Goal: Transaction & Acquisition: Download file/media

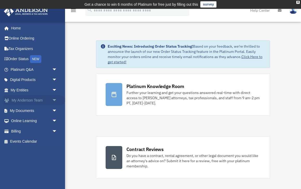
click at [41, 101] on link "My Anderson Team arrow_drop_down" at bounding box center [34, 100] width 61 height 10
click at [40, 109] on link "My Documents arrow_drop_down" at bounding box center [34, 110] width 61 height 10
click at [54, 109] on span "arrow_drop_down" at bounding box center [57, 110] width 10 height 11
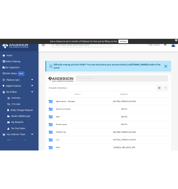
scroll to position [0, 0]
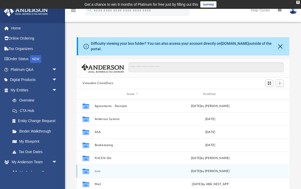
click at [99, 170] on button "Law" at bounding box center [133, 170] width 76 height 3
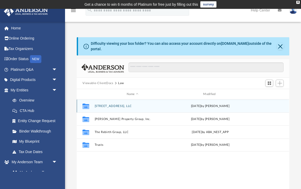
click at [119, 106] on button "106 Albany Place, LLC" at bounding box center [133, 105] width 76 height 3
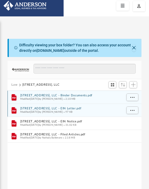
scroll to position [33, 0]
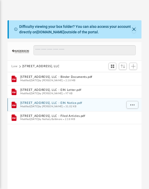
click at [61, 103] on button "106 Albany Place, LLC - EIN Notice.pdf" at bounding box center [71, 102] width 102 height 3
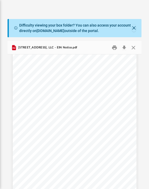
scroll to position [20, 0]
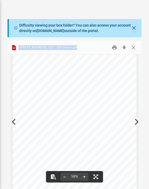
drag, startPoint x: 49, startPoint y: 71, endPoint x: 36, endPoint y: 71, distance: 12.5
click at [36, 71] on div "Law 106 Albany Place, LLC Name File 106 Albany Place, LLC - Binder Documents.pd…" at bounding box center [75, 115] width 135 height 148
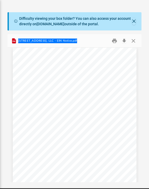
scroll to position [3, 0]
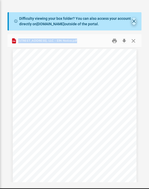
click at [134, 22] on button "Close" at bounding box center [134, 21] width 4 height 7
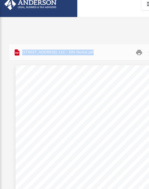
scroll to position [12, 0]
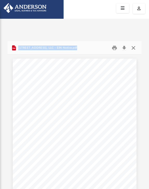
click at [132, 47] on button "Close" at bounding box center [133, 48] width 9 height 8
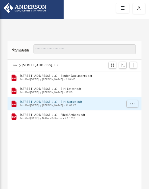
click at [65, 22] on div "App jrossmckinney@gmail.com Sign Out jrossmckinney@gmail.com Home Online Orderi…" at bounding box center [74, 107] width 149 height 176
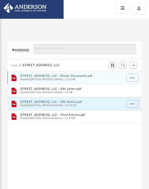
click at [59, 79] on span "Modified Thu Dec 28 2023 by Skye Lovelace" at bounding box center [41, 79] width 43 height 3
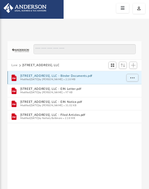
click at [66, 75] on button "106 Albany Place, LLC - Binder Documents.pdf" at bounding box center [71, 75] width 102 height 3
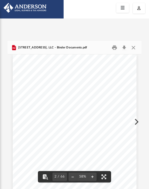
scroll to position [174, 0]
